Goal: Information Seeking & Learning: Learn about a topic

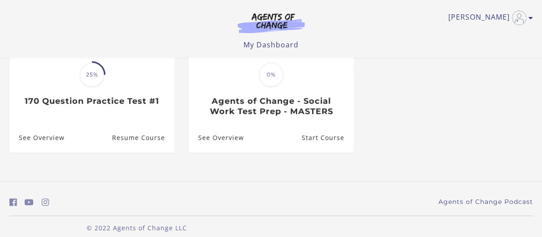
scroll to position [136, 0]
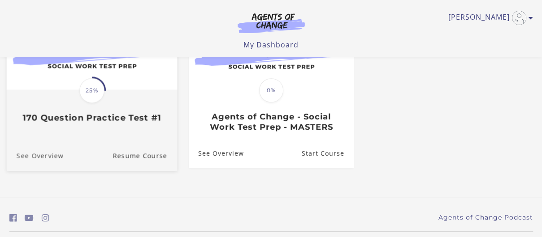
click at [46, 161] on link "See Overview" at bounding box center [34, 156] width 57 height 30
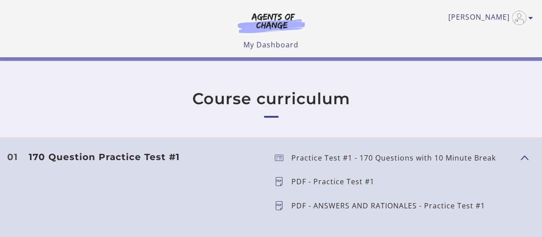
scroll to position [198, 0]
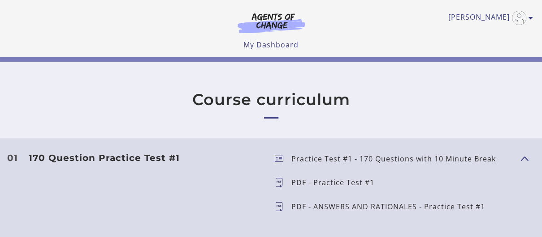
click at [382, 159] on p "Practice Test #1 - 170 Questions with 10 Minute Break" at bounding box center [396, 158] width 211 height 7
click at [396, 160] on p "Practice Test #1 - 170 Questions with 10 Minute Break" at bounding box center [396, 158] width 211 height 7
click at [324, 158] on p "Practice Test #1 - 170 Questions with 10 Minute Break" at bounding box center [396, 158] width 211 height 7
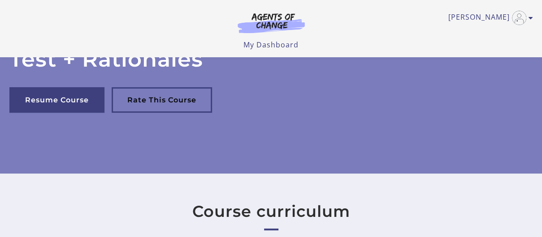
scroll to position [87, 0]
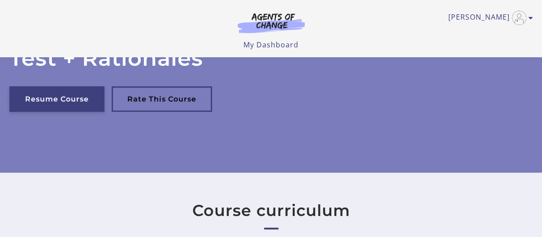
click at [65, 103] on link "Resume Course" at bounding box center [56, 99] width 95 height 26
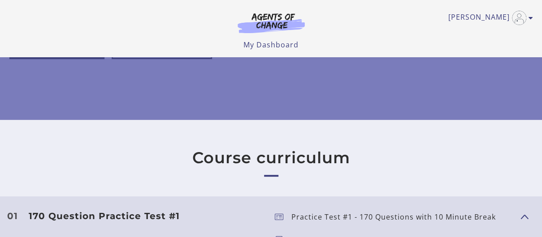
scroll to position [87, 0]
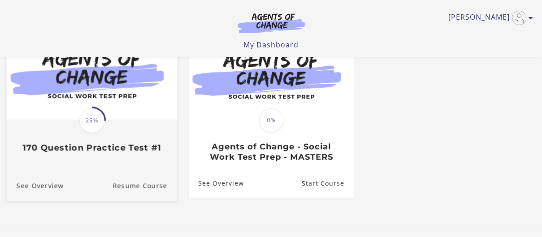
scroll to position [108, 0]
click at [51, 197] on link "See Overview" at bounding box center [34, 186] width 57 height 30
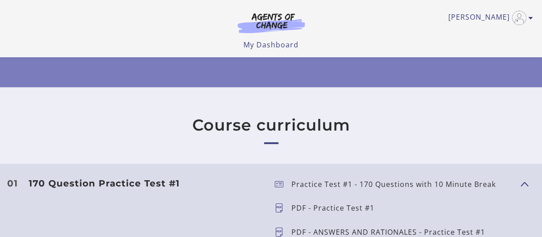
scroll to position [170, 0]
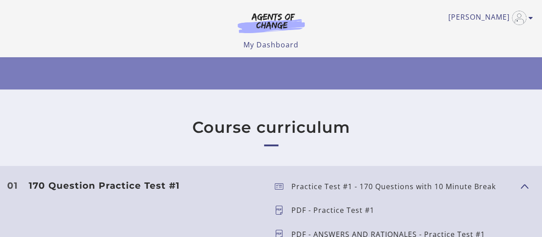
click at [329, 213] on p "PDF - Practice Test #1" at bounding box center [336, 210] width 90 height 7
click at [345, 188] on p "Practice Test #1 - 170 Questions with 10 Minute Break" at bounding box center [396, 186] width 211 height 7
click at [345, 186] on p "Practice Test #1 - 170 Questions with 10 Minute Break" at bounding box center [396, 186] width 211 height 7
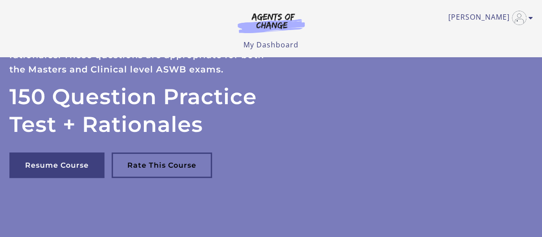
scroll to position [74, 0]
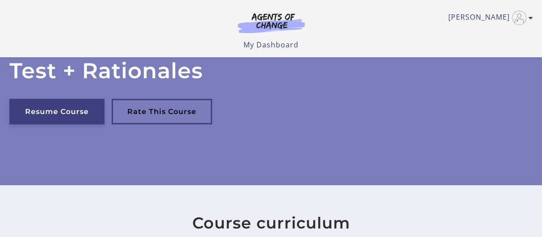
click at [71, 121] on link "Resume Course" at bounding box center [56, 112] width 95 height 26
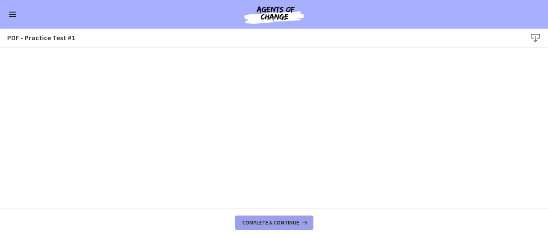
click at [280, 223] on span "Complete & continue" at bounding box center [270, 223] width 57 height 7
click at [287, 224] on span "Complete & continue" at bounding box center [270, 223] width 57 height 7
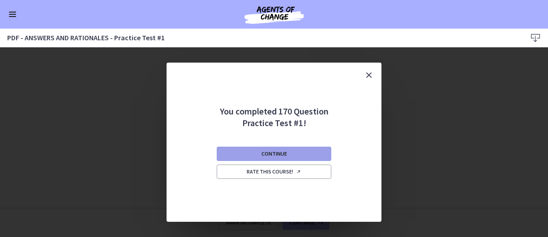
click at [313, 152] on button "Continue" at bounding box center [274, 154] width 115 height 14
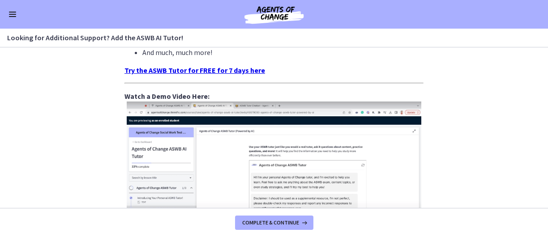
scroll to position [444, 0]
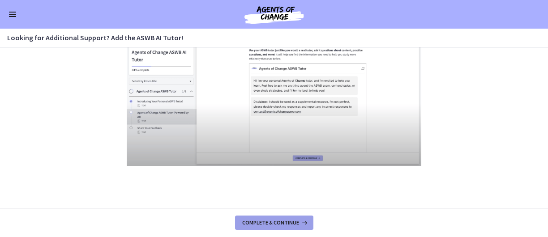
click at [296, 223] on span "Complete & continue" at bounding box center [270, 223] width 57 height 7
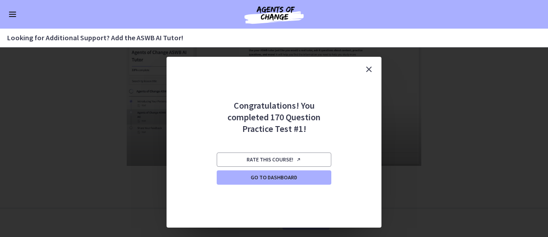
click at [376, 81] on button "Close" at bounding box center [369, 69] width 25 height 25
